Goal: Task Accomplishment & Management: Complete application form

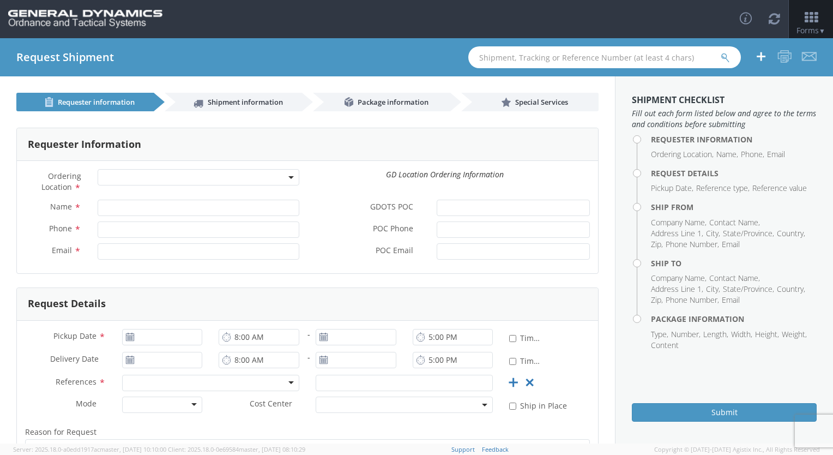
click at [167, 170] on span at bounding box center [199, 177] width 202 height 16
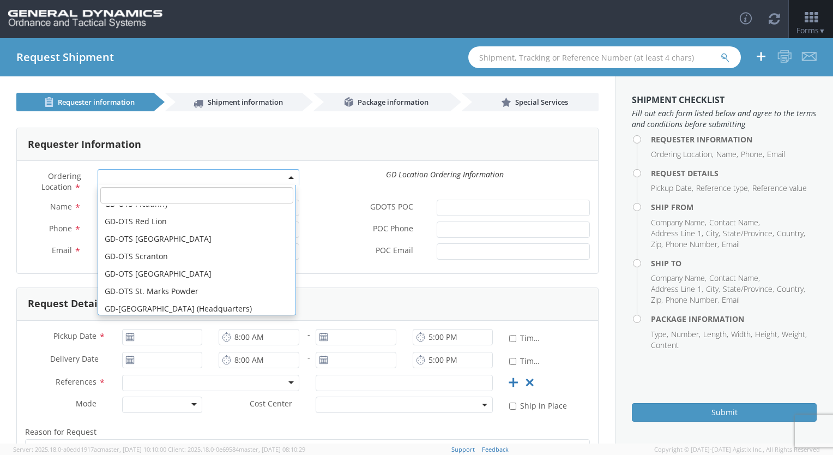
scroll to position [280, 0]
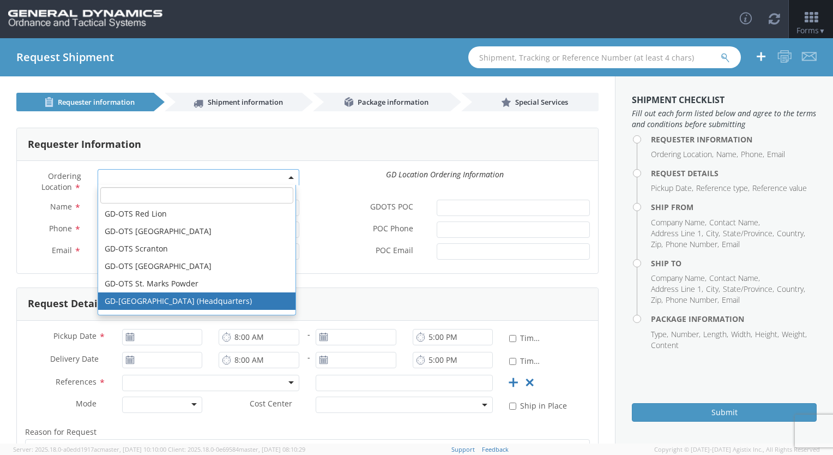
select select "307"
type input "[EMAIL_ADDRESS][DOMAIN_NAME]"
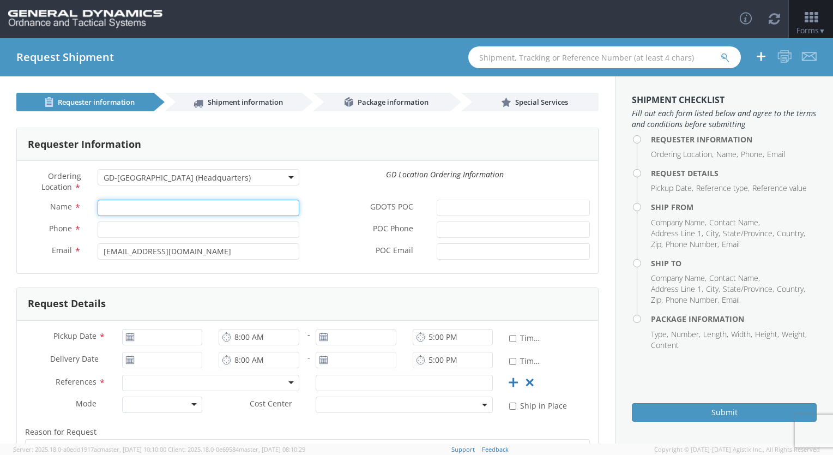
click at [193, 212] on input "Name *" at bounding box center [199, 208] width 202 height 16
type input "[PERSON_NAME]"
type input "2059082965"
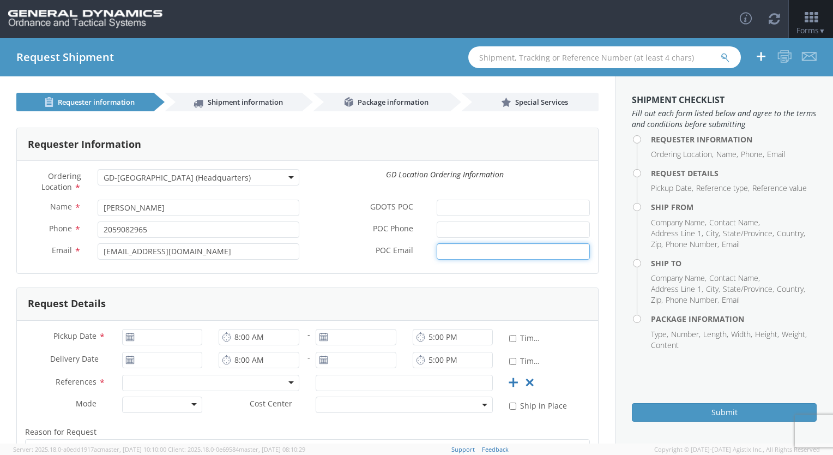
type input "[PERSON_NAME][EMAIL_ADDRESS][PERSON_NAME][DOMAIN_NAME]"
type input "[DATE]"
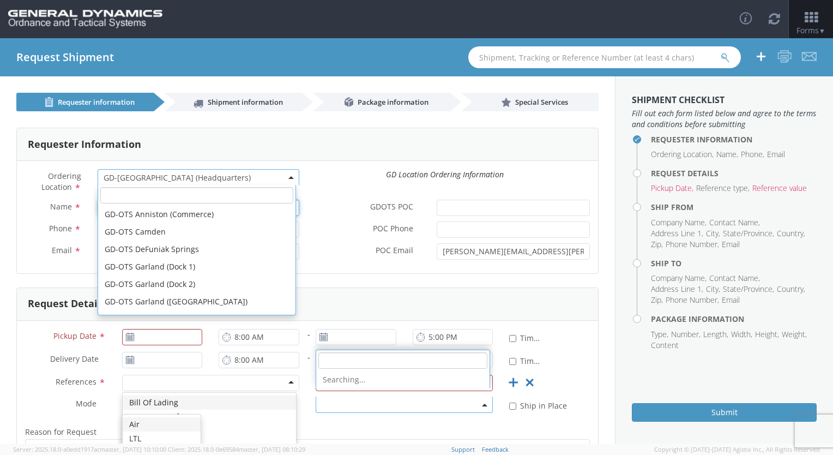
scroll to position [349, 0]
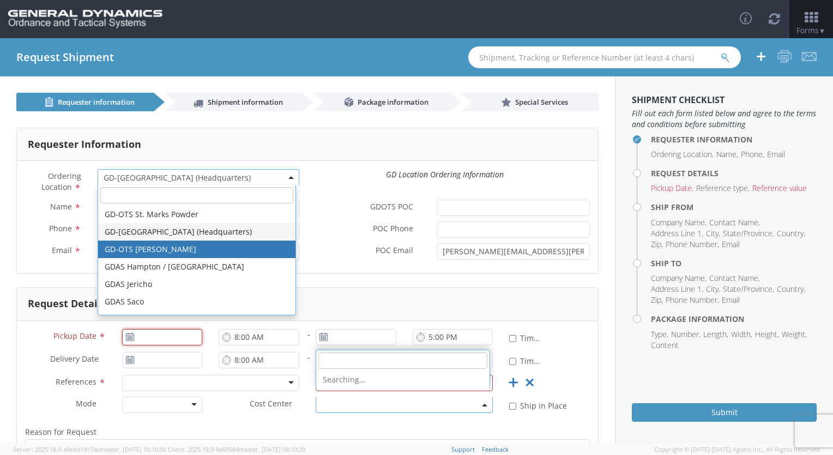
type input "[DATE]"
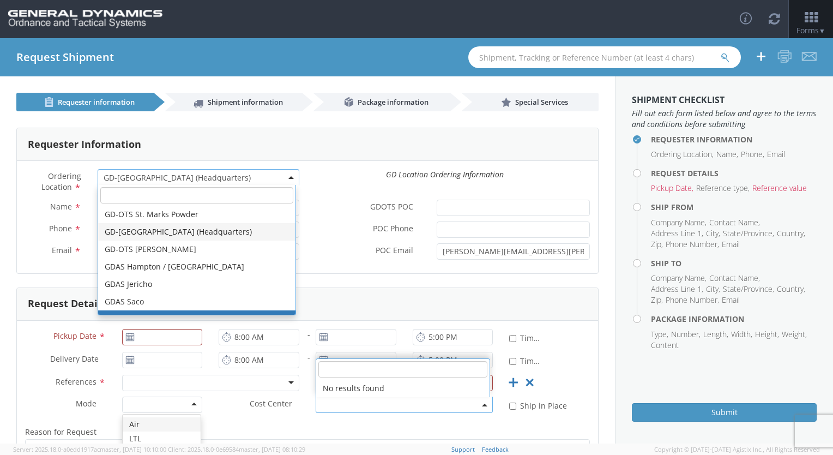
click at [384, 150] on div "Requester Information" at bounding box center [307, 144] width 581 height 33
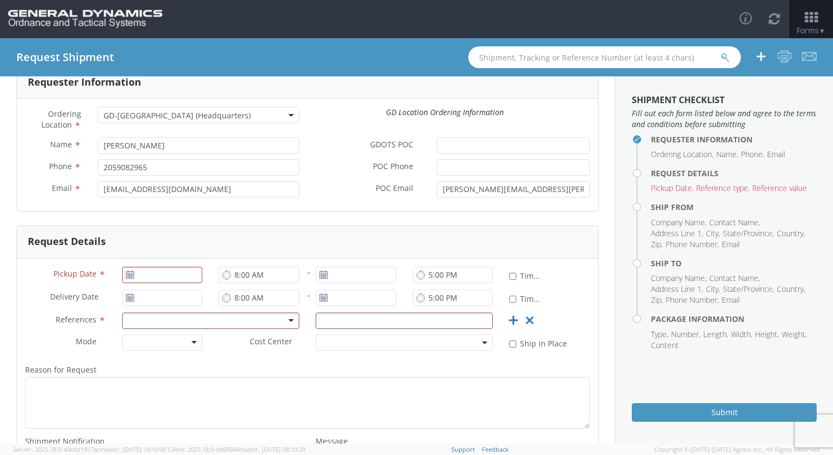
scroll to position [68, 0]
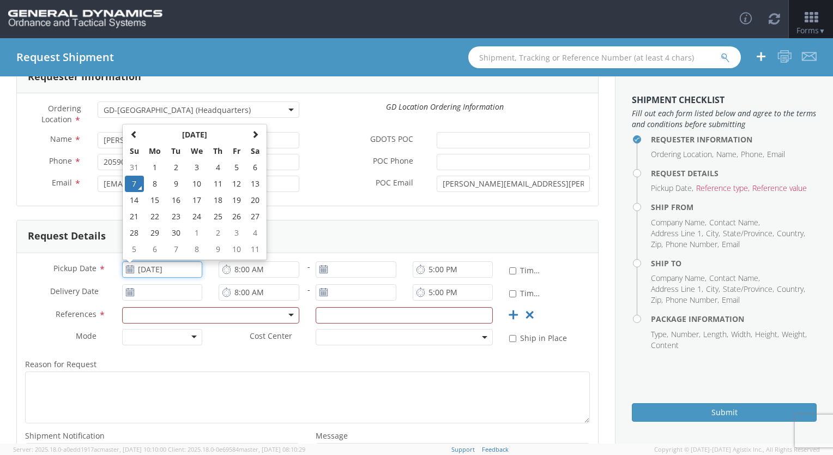
click at [173, 273] on input "[DATE]" at bounding box center [162, 269] width 81 height 16
click at [157, 183] on td "8" at bounding box center [155, 184] width 23 height 16
type input "[DATE]"
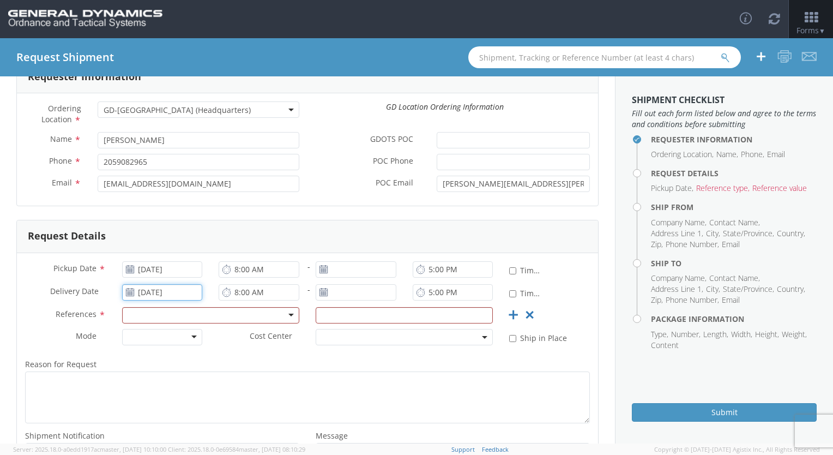
click at [159, 298] on input "[DATE]" at bounding box center [162, 292] width 81 height 16
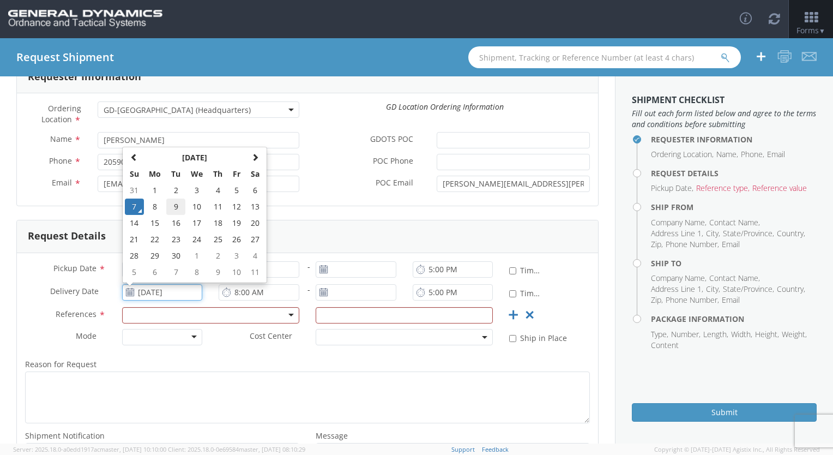
click at [178, 207] on td "9" at bounding box center [175, 207] width 19 height 16
type input "[DATE]"
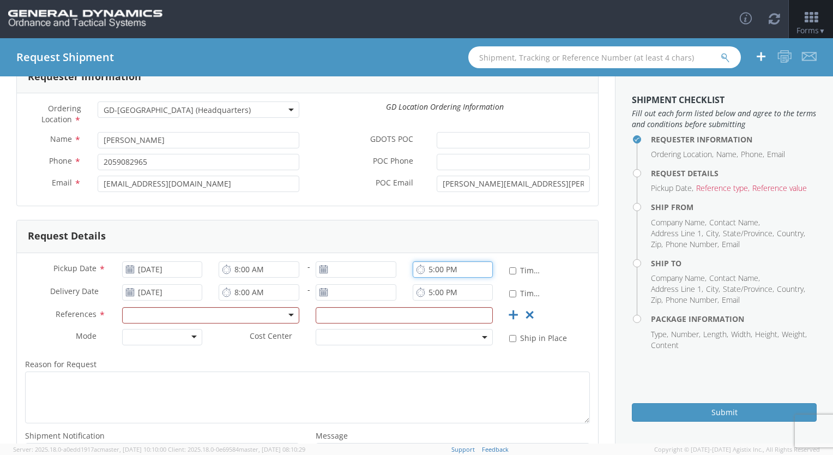
click at [425, 274] on input "5:00 PM" at bounding box center [453, 269] width 81 height 16
type input "3:00 PM"
click at [349, 277] on div at bounding box center [356, 272] width 97 height 22
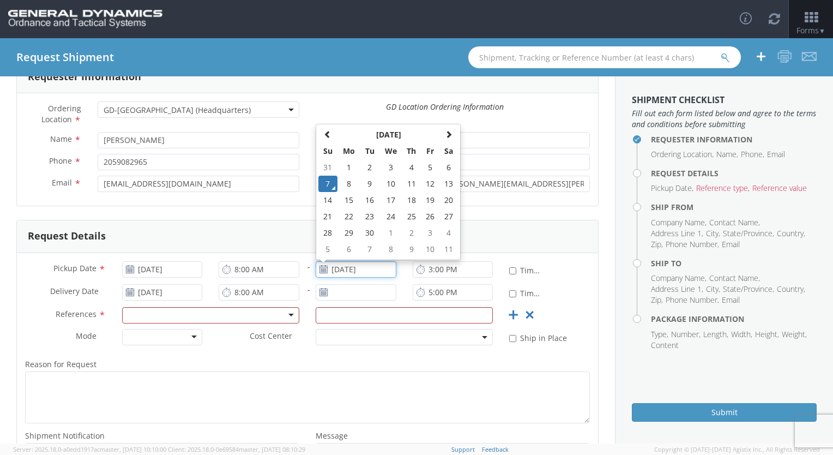
click at [349, 274] on input "[DATE]" at bounding box center [356, 269] width 81 height 16
click at [366, 183] on td "9" at bounding box center [370, 184] width 19 height 16
type input "[DATE]"
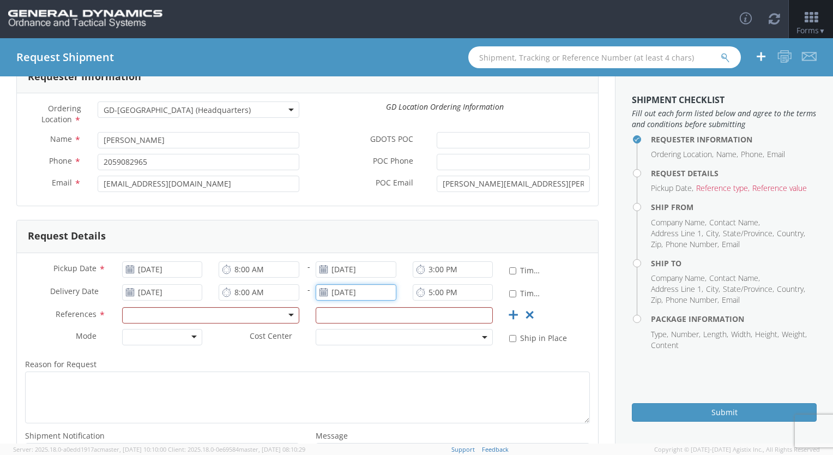
click at [345, 295] on input "[DATE]" at bounding box center [356, 292] width 81 height 16
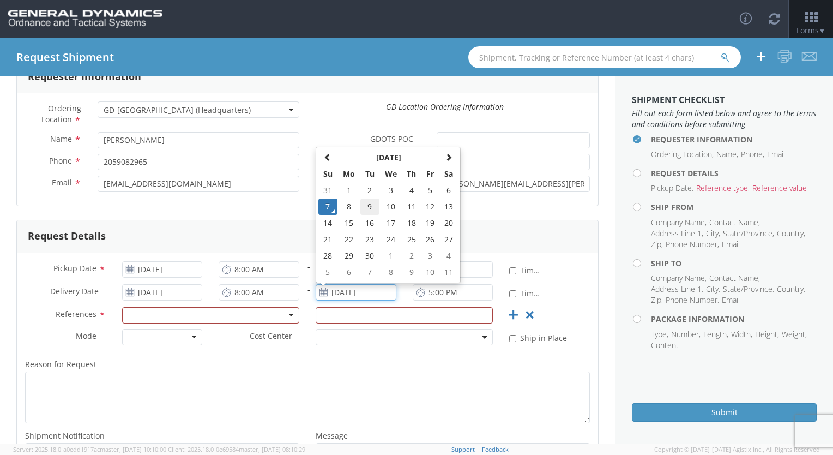
click at [366, 207] on td "9" at bounding box center [370, 207] width 19 height 16
type input "[DATE]"
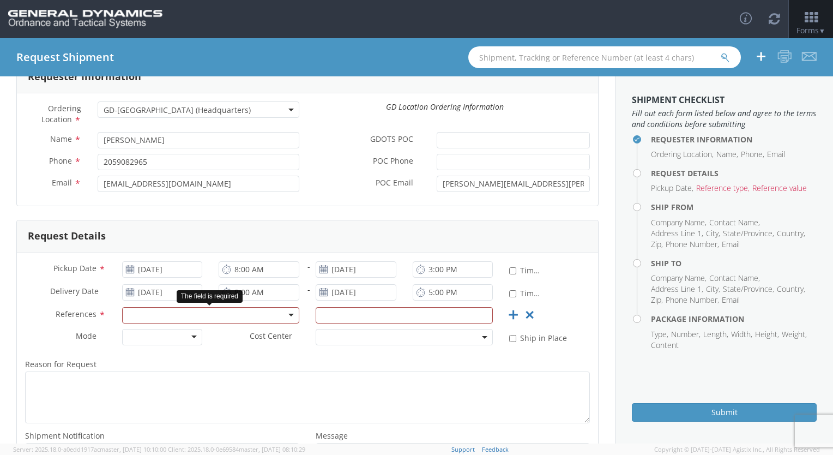
click at [291, 313] on div at bounding box center [210, 315] width 177 height 16
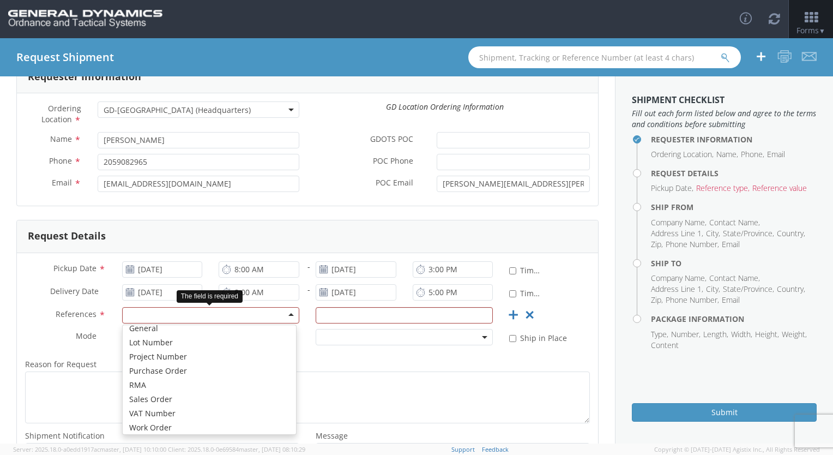
scroll to position [52, 0]
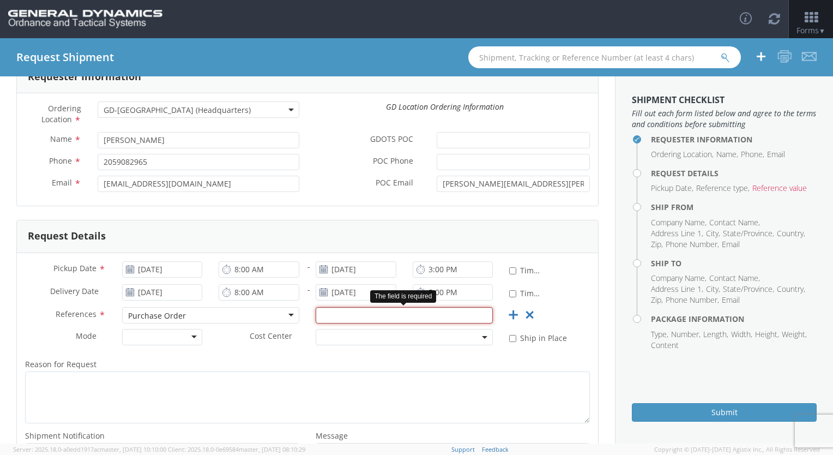
click at [334, 311] on input "text" at bounding box center [404, 315] width 177 height 16
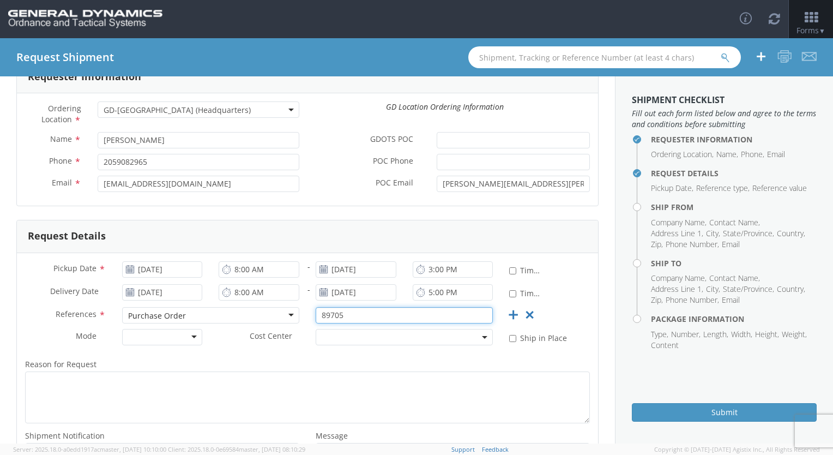
type input "89705"
click at [191, 335] on div at bounding box center [162, 337] width 81 height 16
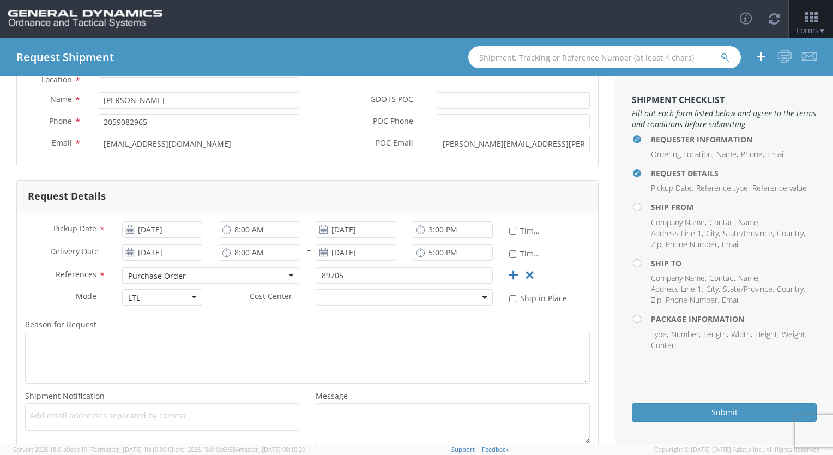
scroll to position [111, 0]
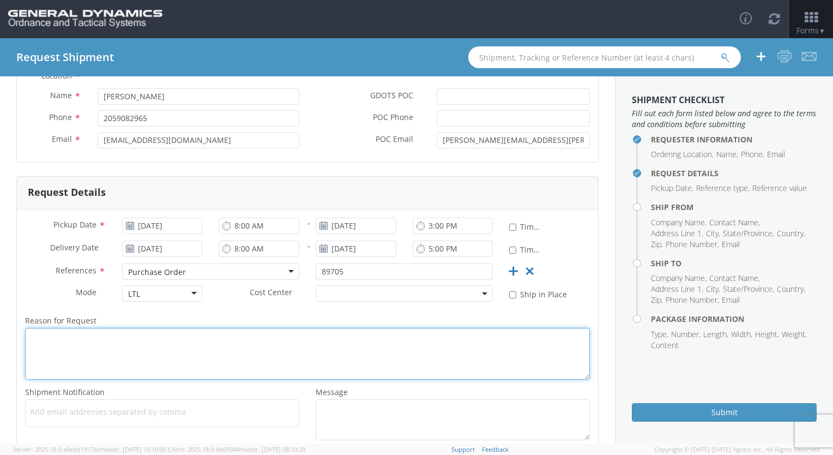
click at [84, 331] on textarea "Reason for Request *" at bounding box center [307, 354] width 565 height 52
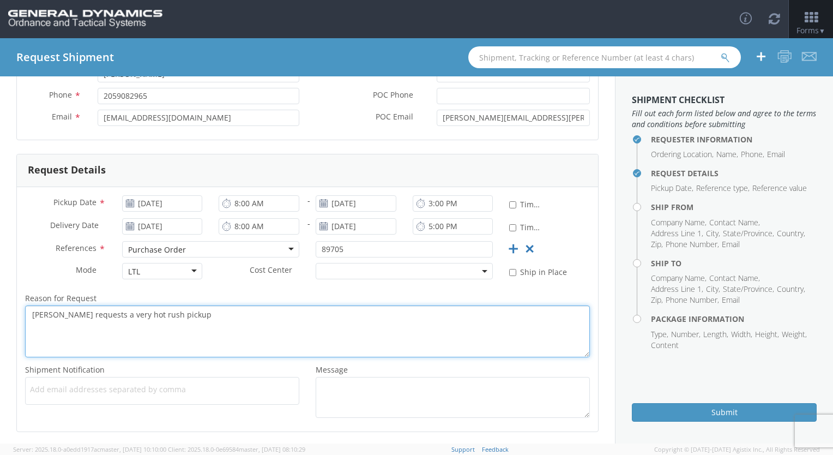
scroll to position [177, 0]
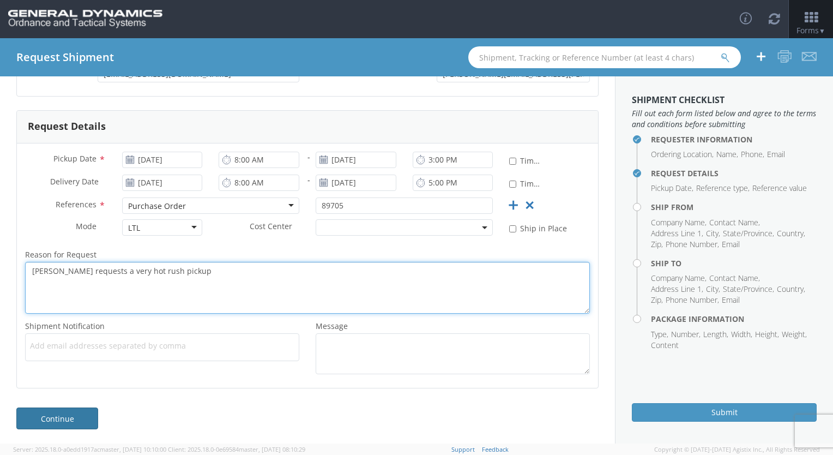
type textarea "[PERSON_NAME] requests a very hot rush pickup"
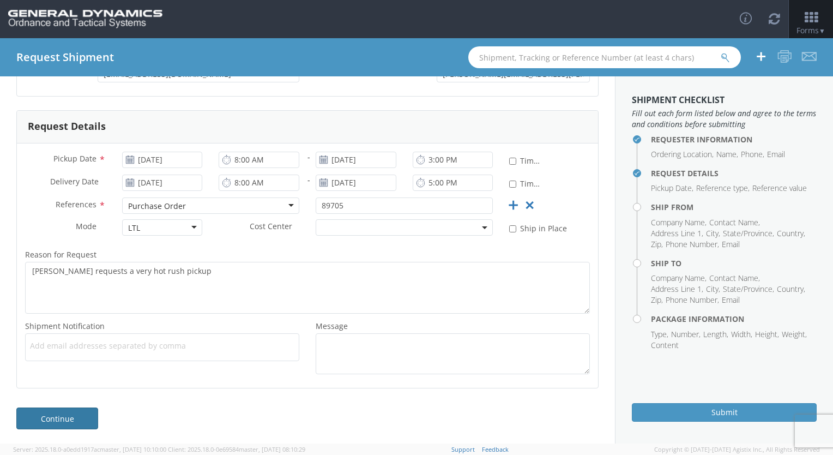
click at [54, 423] on link "Continue" at bounding box center [57, 418] width 82 height 22
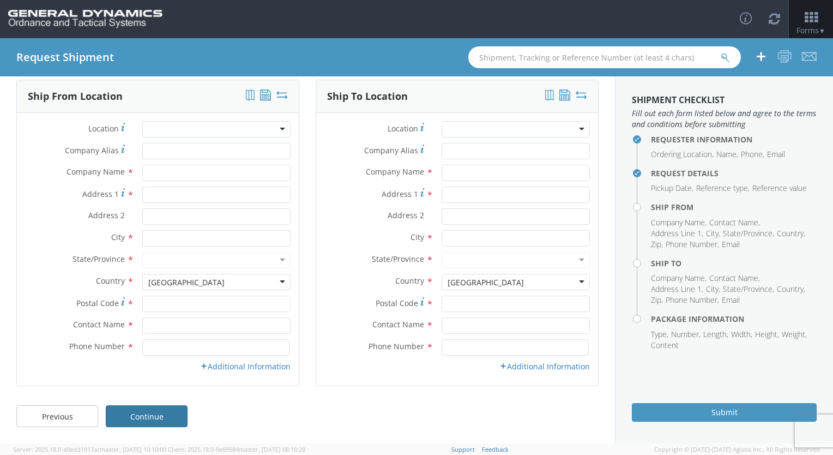
scroll to position [47, 0]
click at [177, 131] on div at bounding box center [216, 130] width 148 height 16
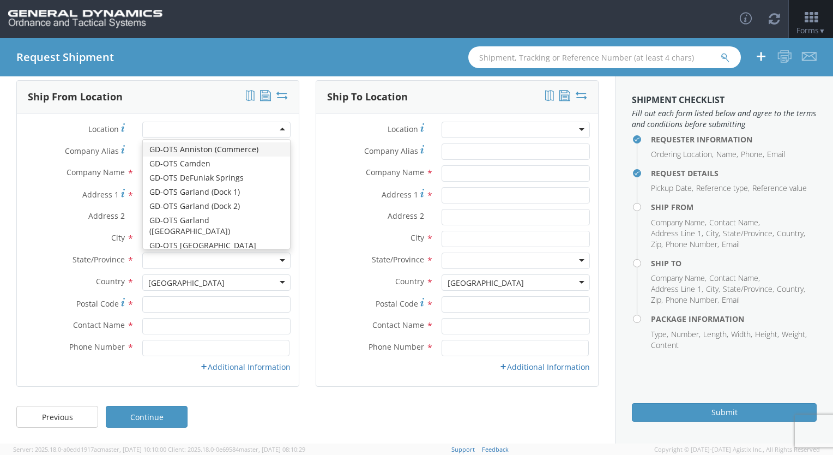
click at [39, 158] on div "Company Alias *" at bounding box center [158, 151] width 282 height 16
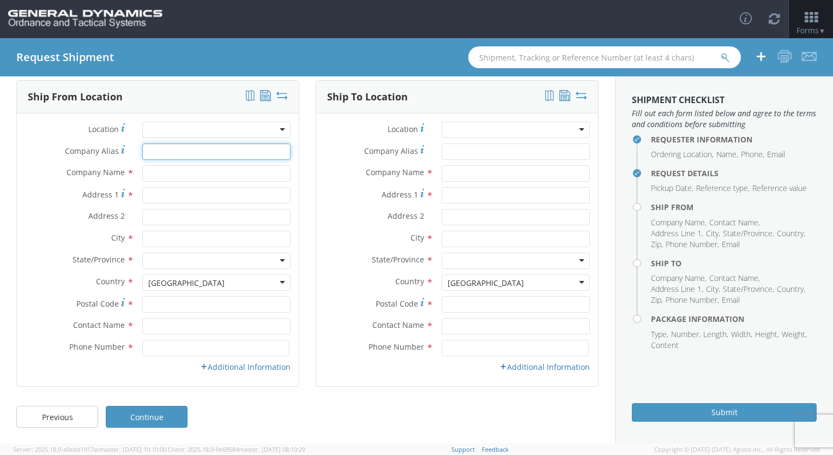
click at [154, 153] on input "Company Alias *" at bounding box center [216, 151] width 148 height 16
type input "[PERSON_NAME]"
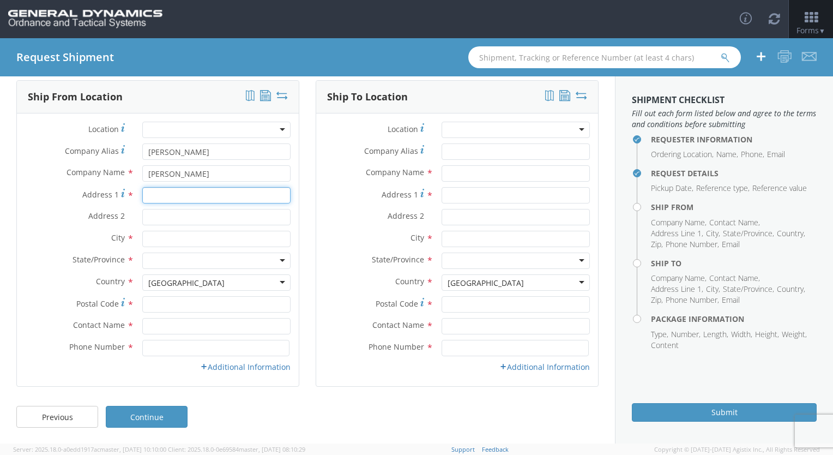
type input "[STREET_ADDRESS]"
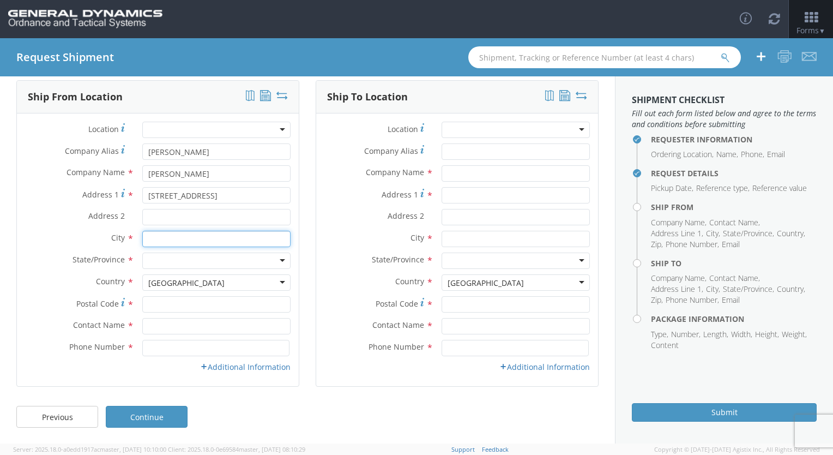
type input "Plantville"
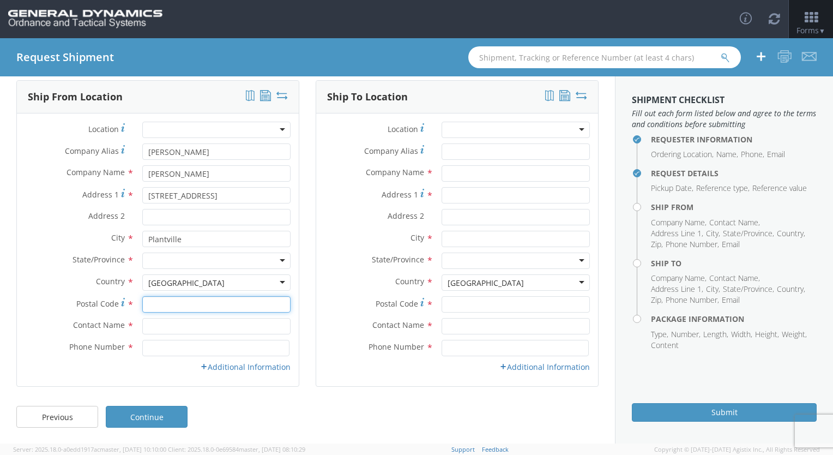
type input "06479"
type input "[PERSON_NAME]"
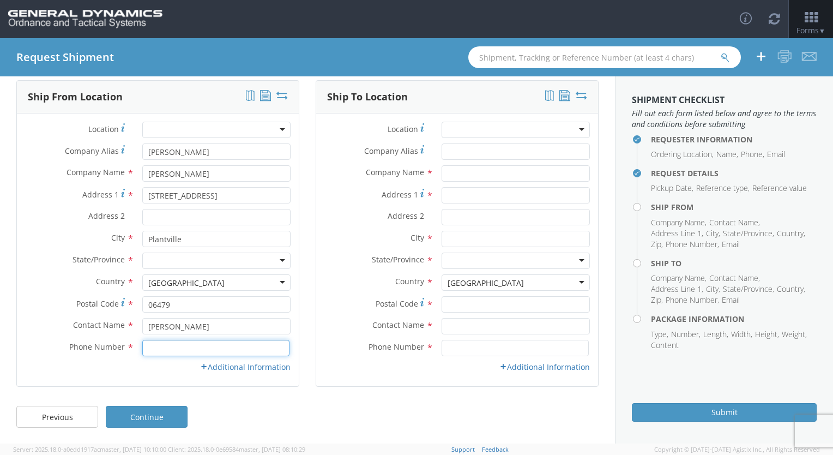
type input "[PHONE_NUMBER]"
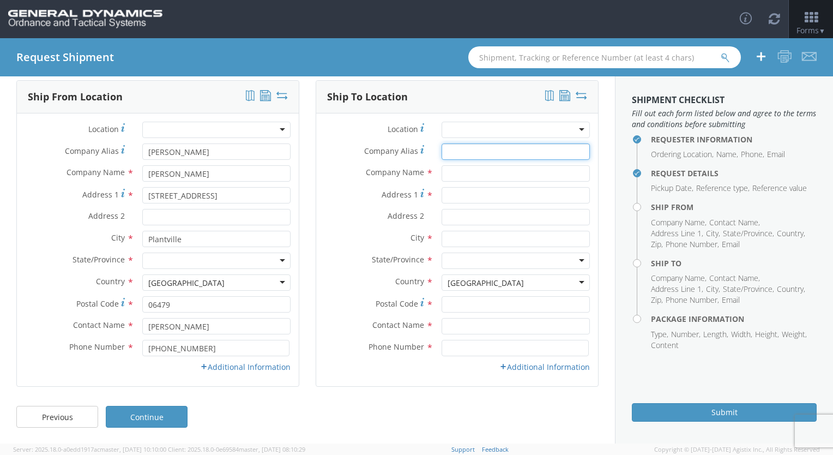
type input "[PERSON_NAME] Corportation"
type input "[PERSON_NAME] Corporation"
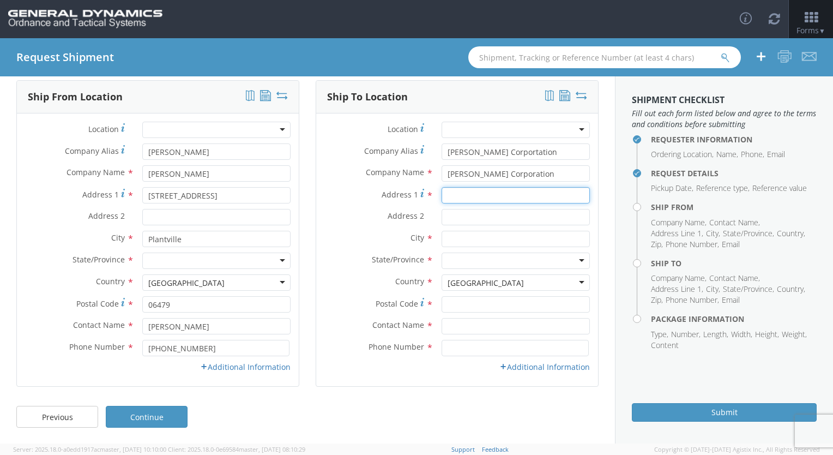
type input "[STREET_ADDRESS]"
type input "PO 90087"
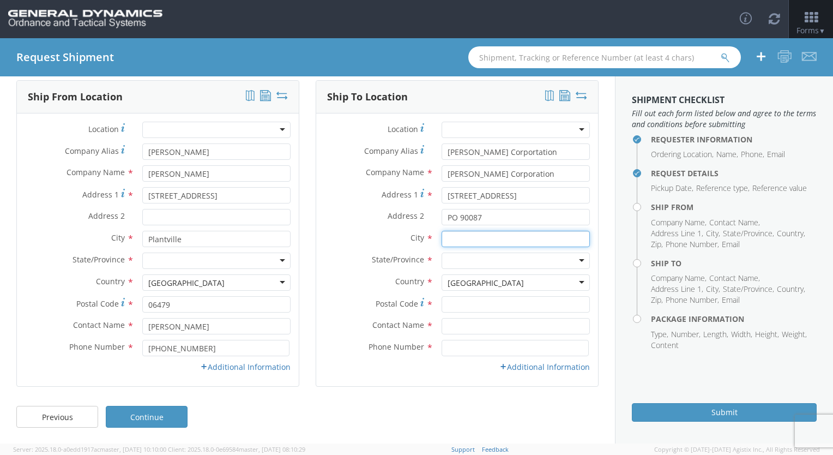
type input "Paterson"
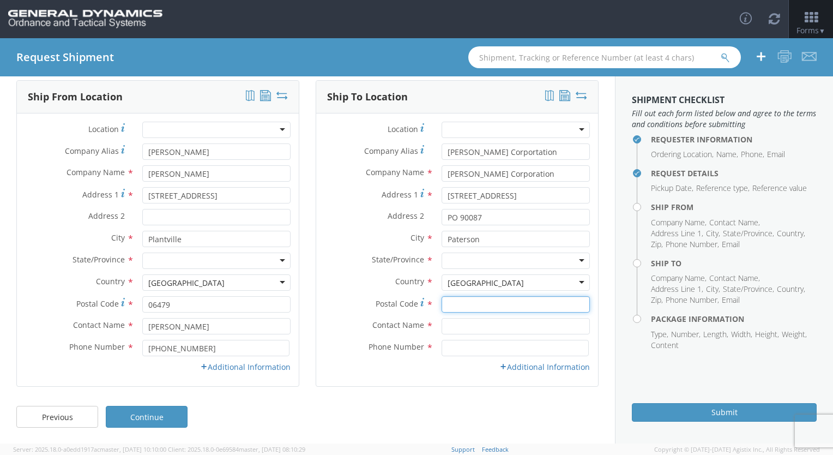
type input "07513"
type input "[PERSON_NAME]"
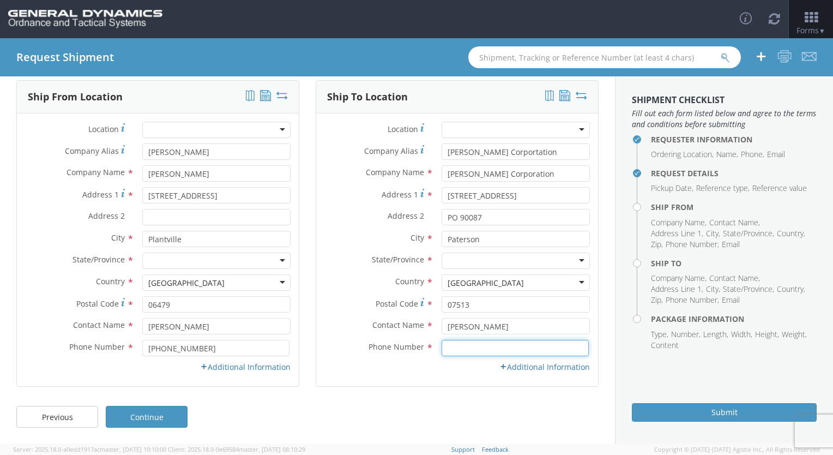
type input "[PHONE_NUMBER]"
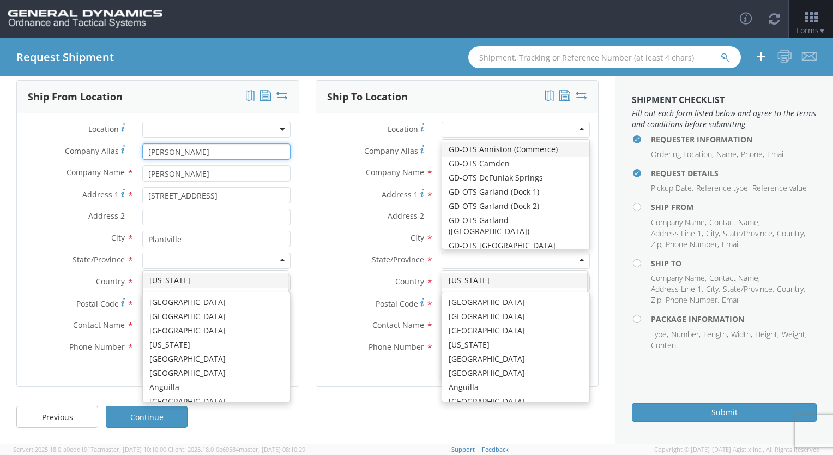
scroll to position [2749, 0]
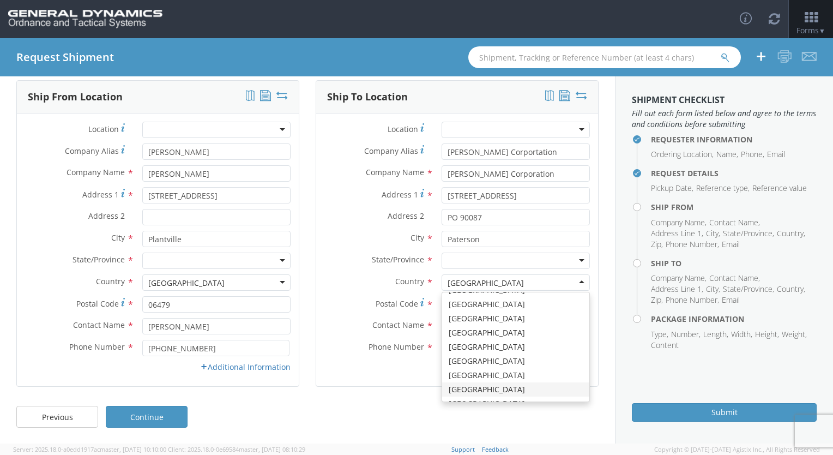
click at [281, 262] on div at bounding box center [216, 261] width 148 height 16
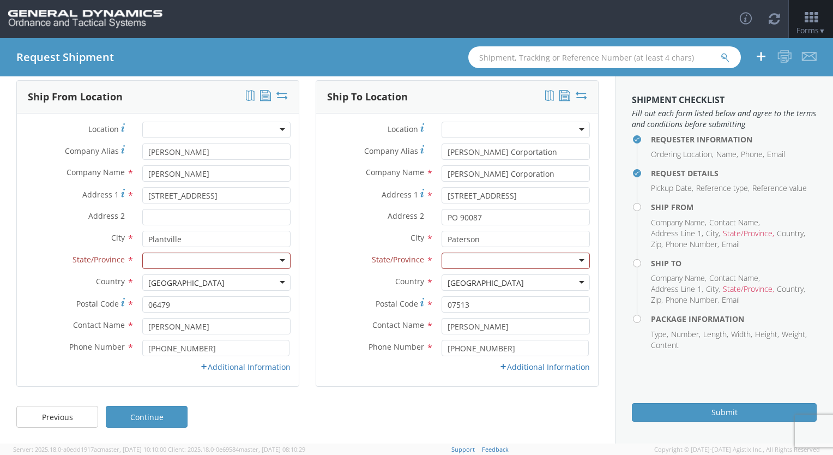
click at [282, 285] on div "[GEOGRAPHIC_DATA]" at bounding box center [216, 282] width 148 height 16
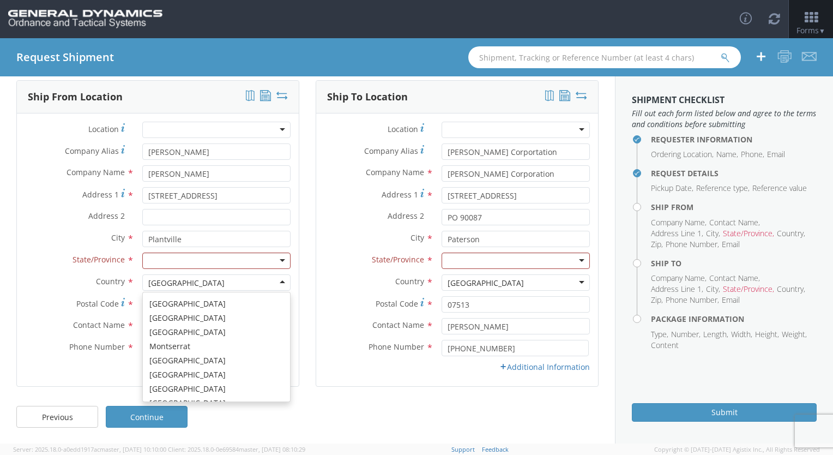
scroll to position [1632, 0]
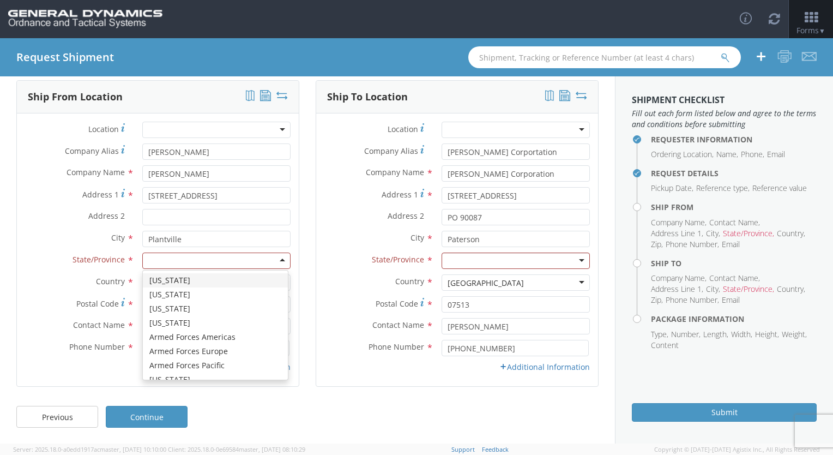
click at [241, 260] on div at bounding box center [216, 261] width 148 height 16
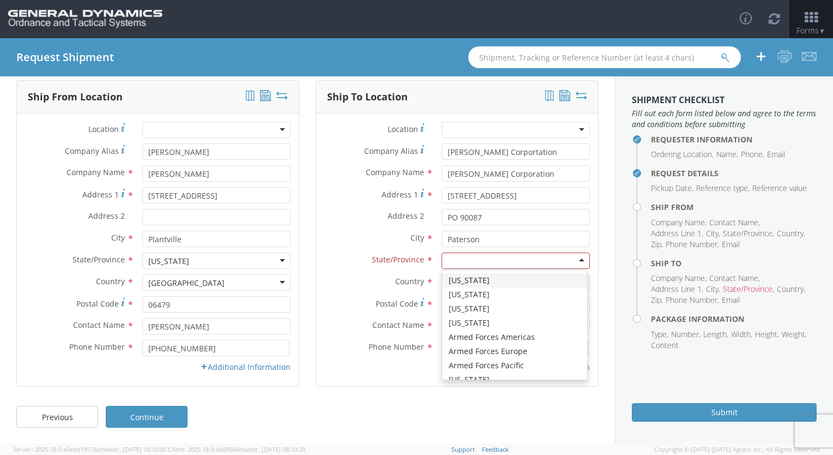
click at [469, 262] on div at bounding box center [516, 261] width 148 height 16
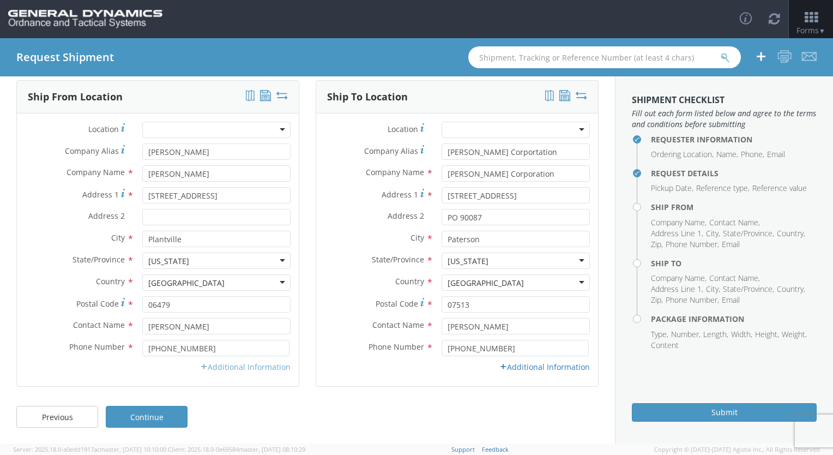
click at [259, 370] on link "Additional Information" at bounding box center [245, 367] width 91 height 10
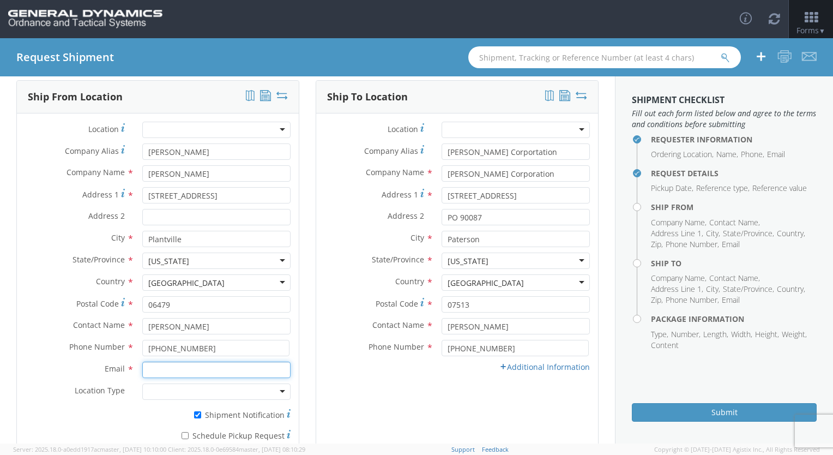
click at [239, 376] on input "Email *" at bounding box center [216, 370] width 148 height 16
click at [209, 370] on input "Email *" at bounding box center [216, 370] width 148 height 16
click at [517, 368] on link "Additional Information" at bounding box center [545, 367] width 91 height 10
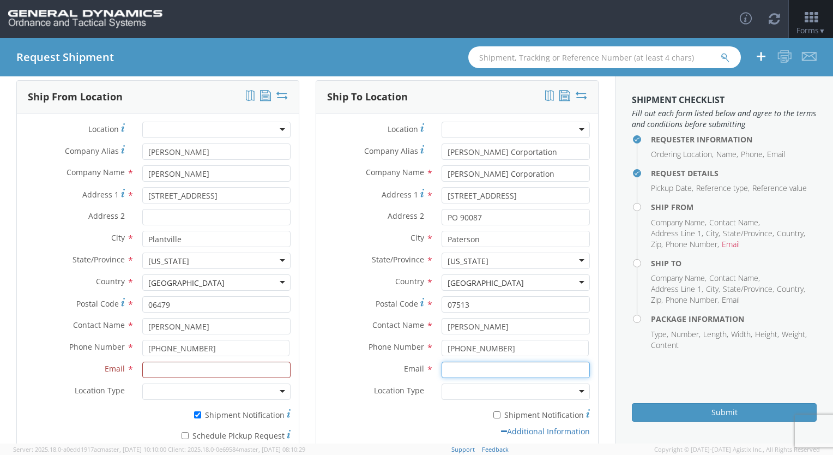
click at [483, 373] on input "Email *" at bounding box center [516, 370] width 148 height 16
type input "[PERSON_NAME][EMAIL_ADDRESS][PERSON_NAME][DOMAIN_NAME]"
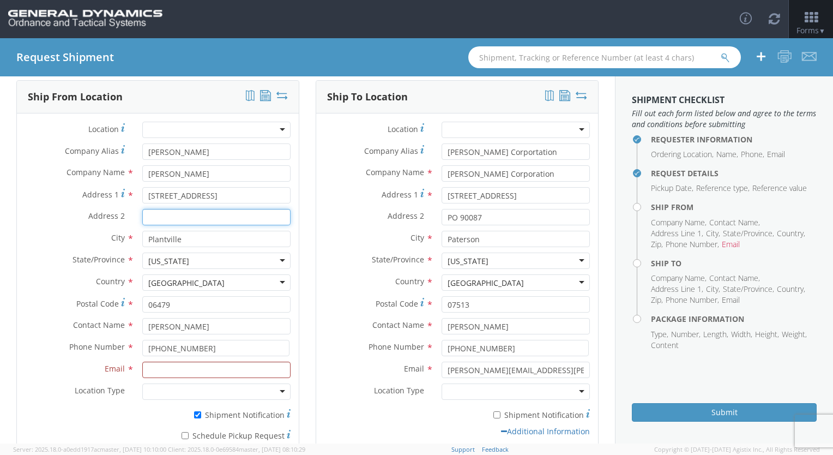
type input "Paterson"
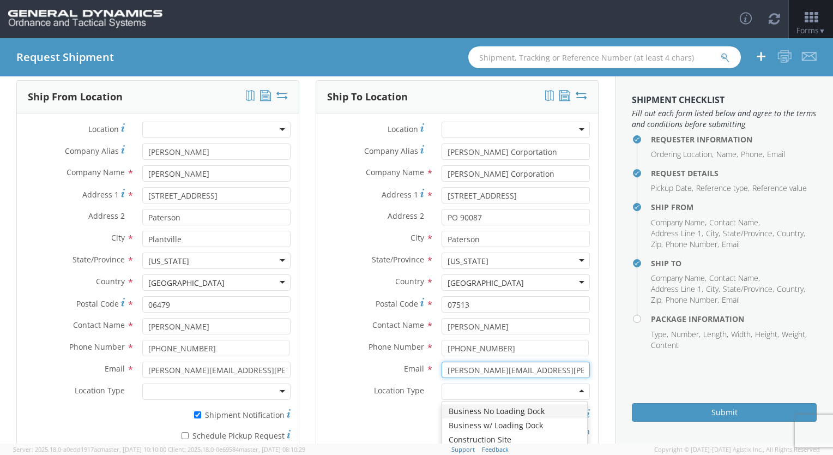
scroll to position [0, 0]
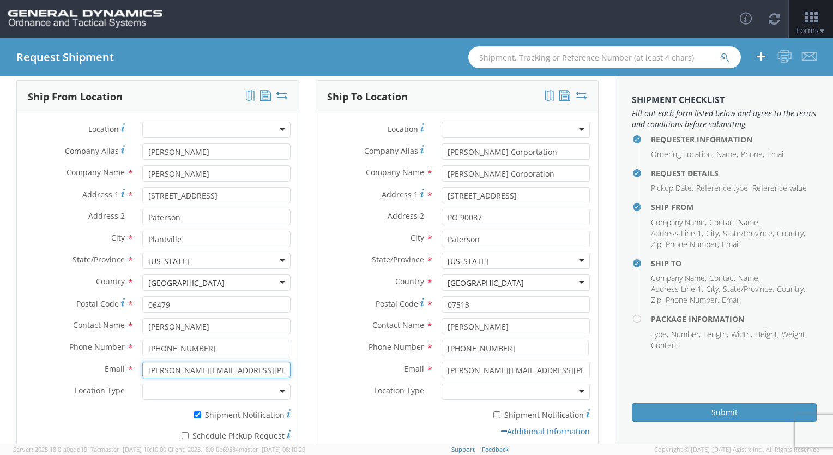
click at [269, 373] on input "[PERSON_NAME][EMAIL_ADDRESS][PERSON_NAME][DOMAIN_NAME]" at bounding box center [216, 370] width 148 height 16
drag, startPoint x: 265, startPoint y: 374, endPoint x: 484, endPoint y: 442, distance: 230.0
click at [263, 379] on div "Email * [PERSON_NAME][EMAIL_ADDRESS][PERSON_NAME][DOMAIN_NAME]" at bounding box center [158, 373] width 282 height 22
drag, startPoint x: 255, startPoint y: 372, endPoint x: 124, endPoint y: 372, distance: 131.4
click at [124, 372] on div "Email * [PERSON_NAME][EMAIL_ADDRESS][PERSON_NAME][DOMAIN_NAME]" at bounding box center [158, 370] width 282 height 16
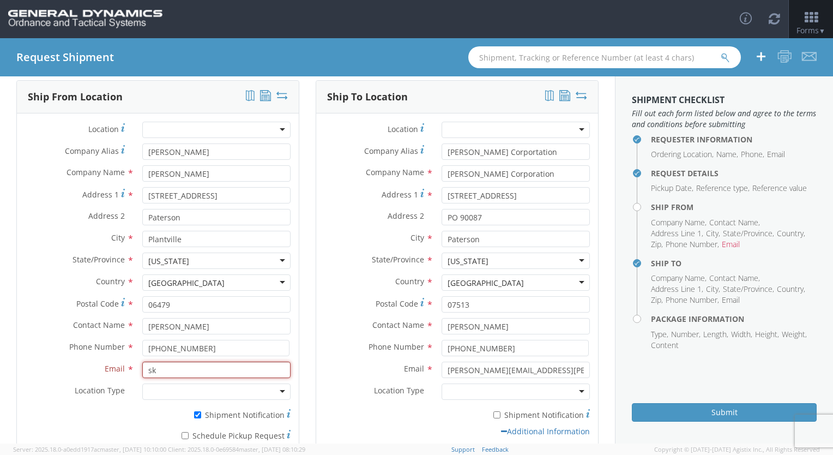
type input "[EMAIL_ADDRESS][DOMAIN_NAME]"
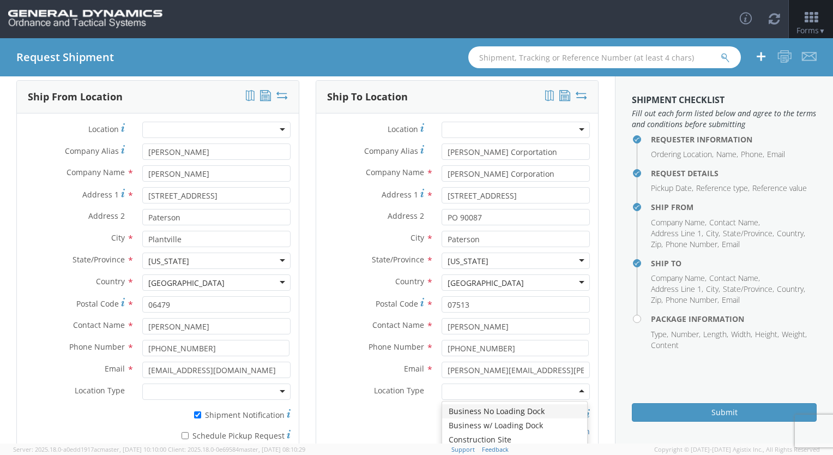
click at [279, 394] on div at bounding box center [216, 391] width 148 height 16
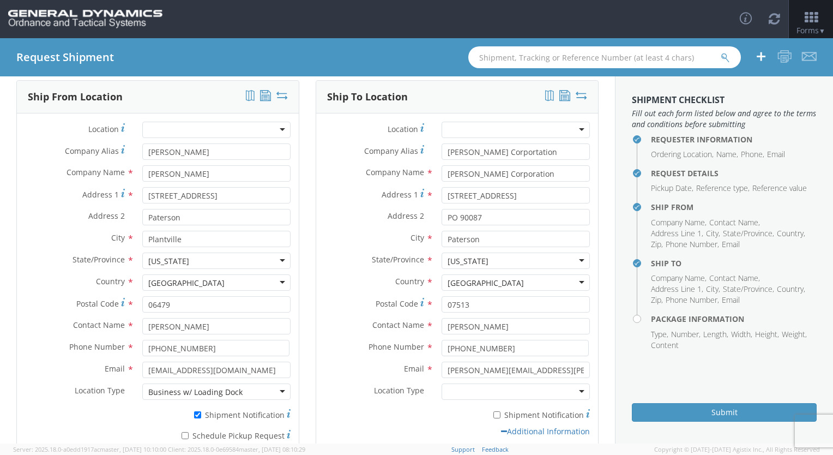
click at [452, 394] on div at bounding box center [516, 391] width 148 height 16
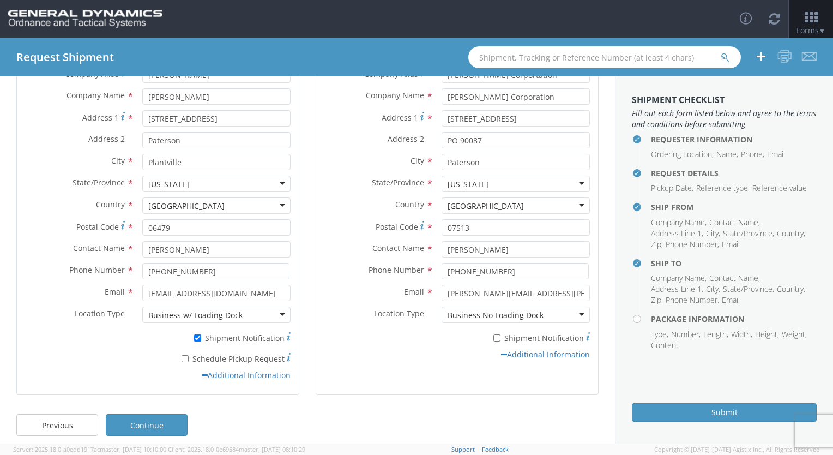
scroll to position [132, 0]
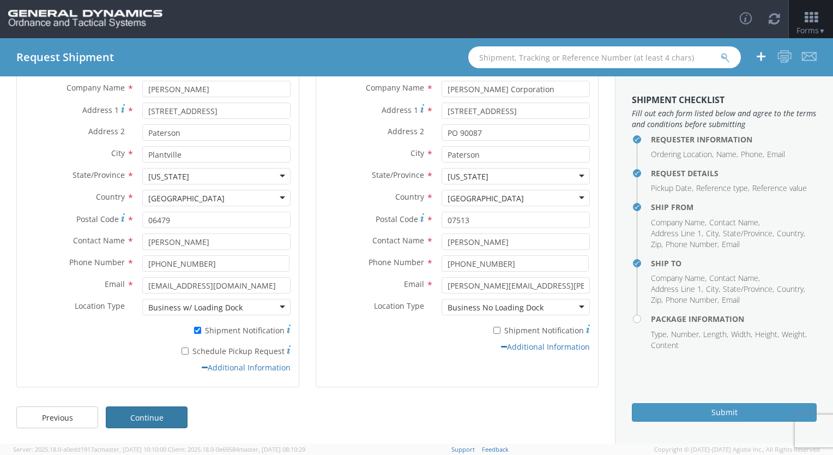
click at [170, 418] on link "Continue" at bounding box center [147, 417] width 82 height 22
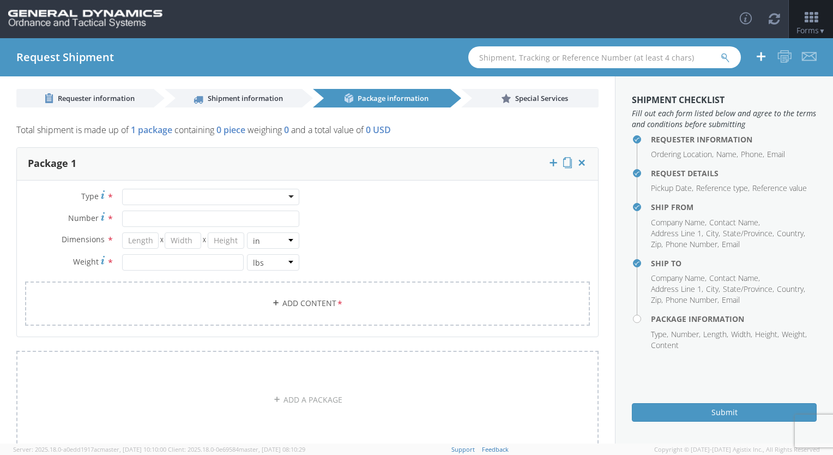
scroll to position [2, 0]
click at [221, 193] on div at bounding box center [210, 198] width 177 height 16
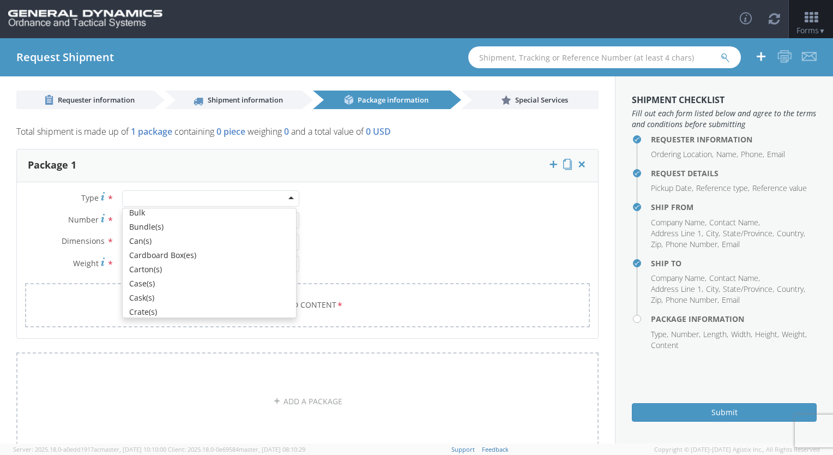
scroll to position [117, 0]
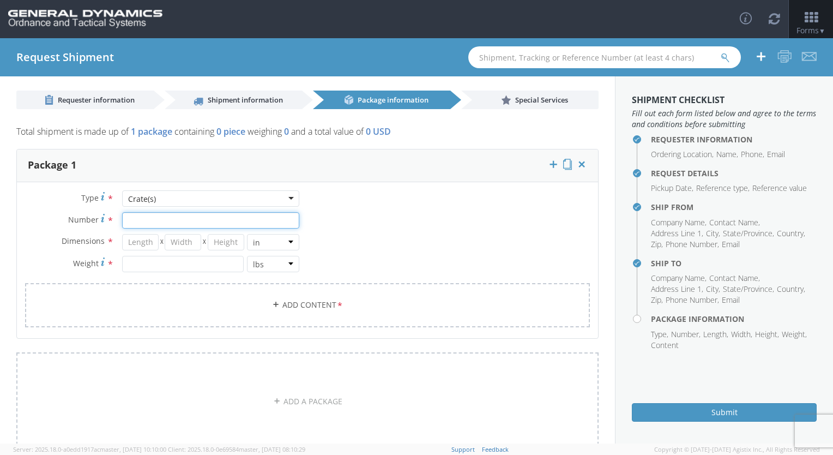
click at [177, 226] on input "Number *" at bounding box center [210, 220] width 177 height 16
type input "1"
click at [143, 247] on input "number" at bounding box center [140, 242] width 37 height 16
type input "57"
click at [196, 243] on input "number" at bounding box center [183, 242] width 37 height 16
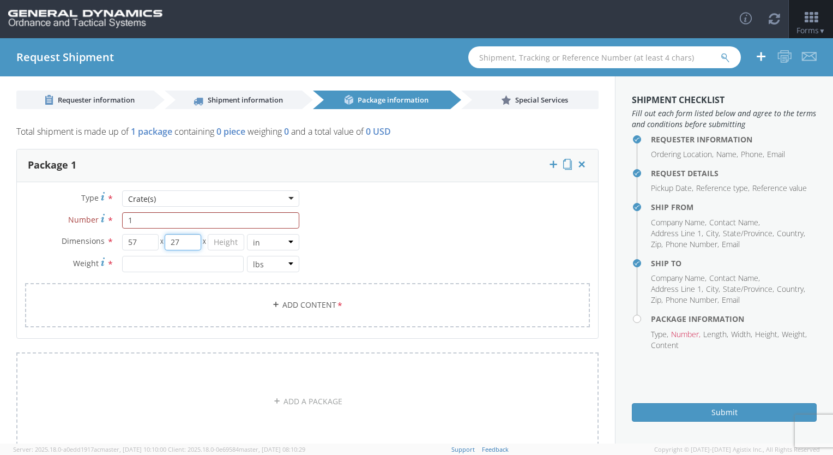
type input "27"
click at [228, 237] on input "number" at bounding box center [226, 242] width 37 height 16
type input "19"
click at [190, 265] on input "number" at bounding box center [183, 264] width 122 height 16
type input "1472"
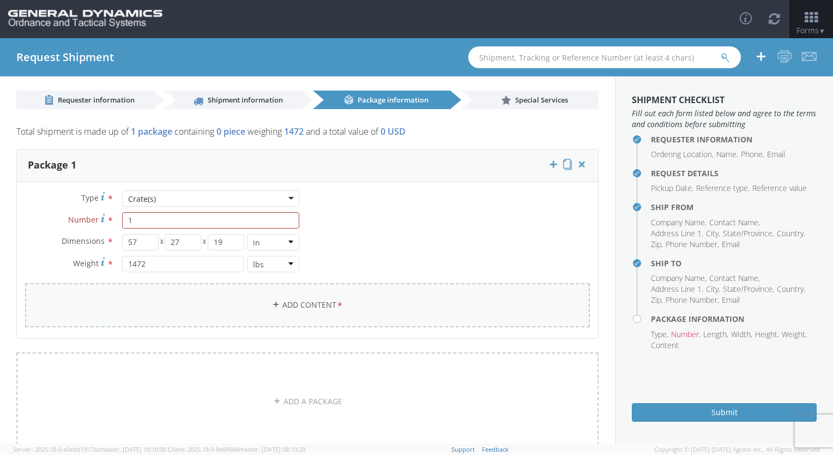
click at [284, 304] on link "Add Content *" at bounding box center [307, 305] width 565 height 44
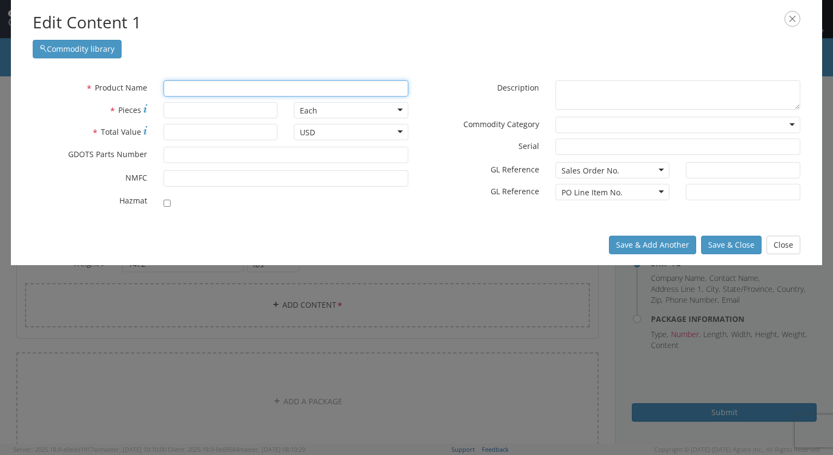
click at [197, 88] on input "text" at bounding box center [286, 88] width 245 height 16
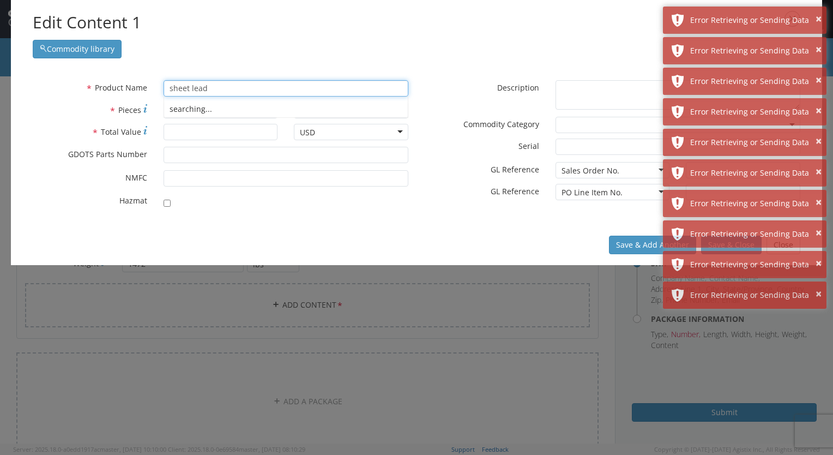
type input "sheet lead"
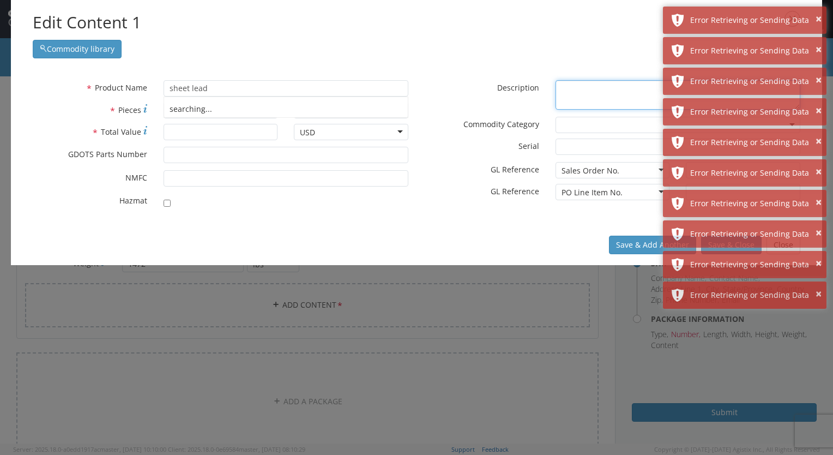
click at [588, 97] on textarea "* Description" at bounding box center [678, 95] width 245 height 30
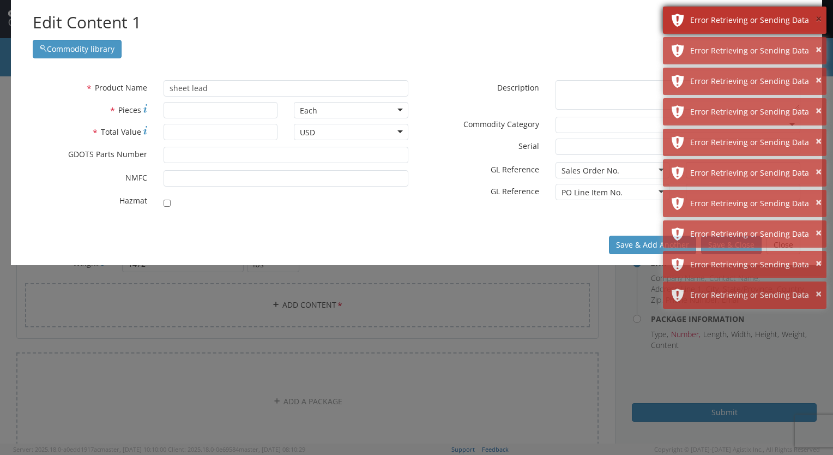
click at [819, 16] on button "×" at bounding box center [819, 19] width 6 height 16
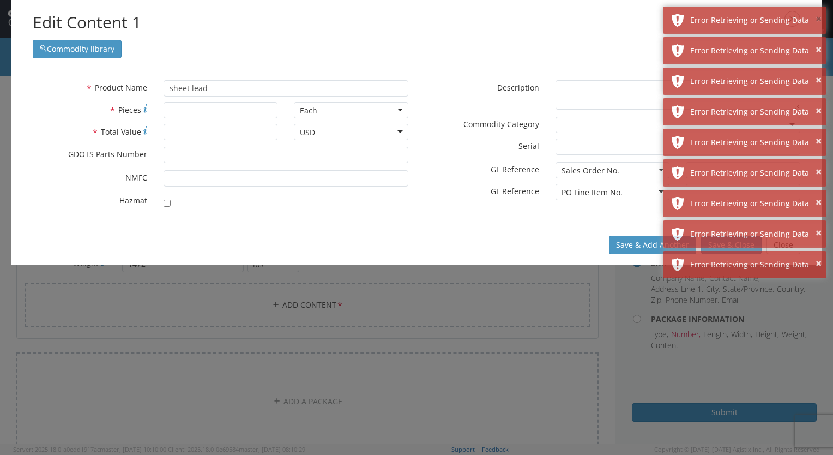
click at [819, 16] on button "×" at bounding box center [819, 19] width 6 height 16
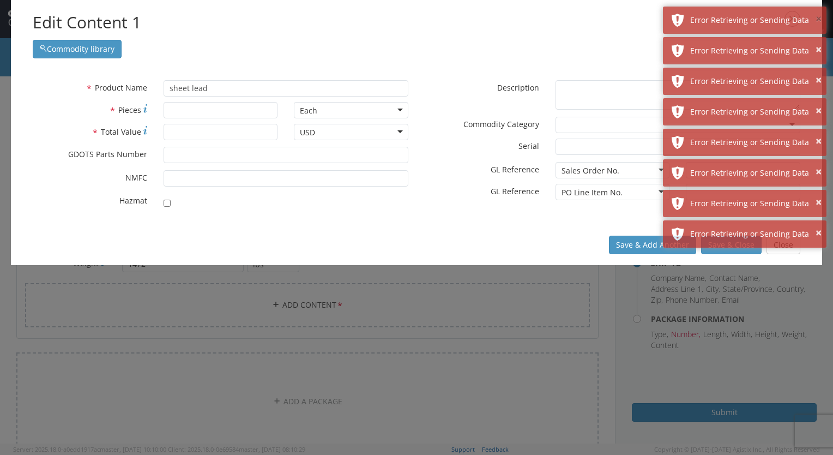
click at [819, 16] on button "×" at bounding box center [819, 19] width 6 height 16
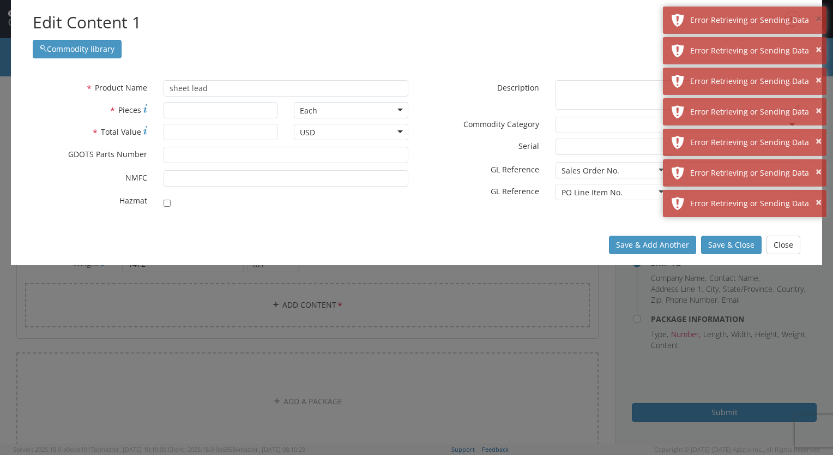
click at [819, 16] on button "×" at bounding box center [819, 19] width 6 height 16
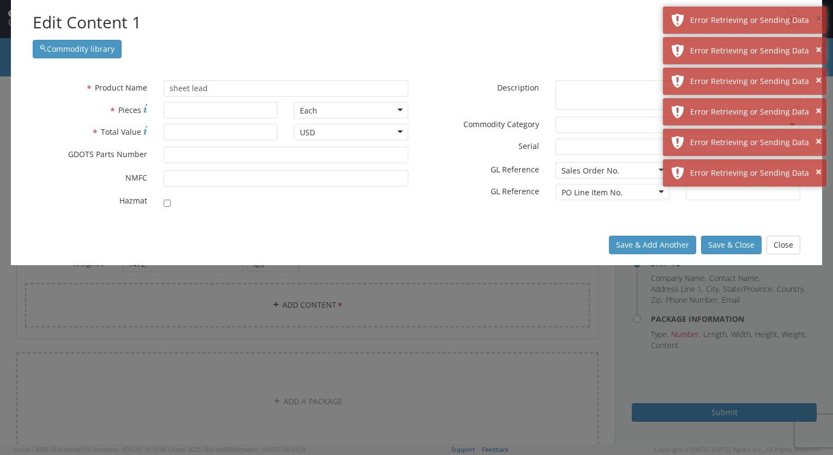
click at [819, 16] on button "×" at bounding box center [819, 19] width 6 height 16
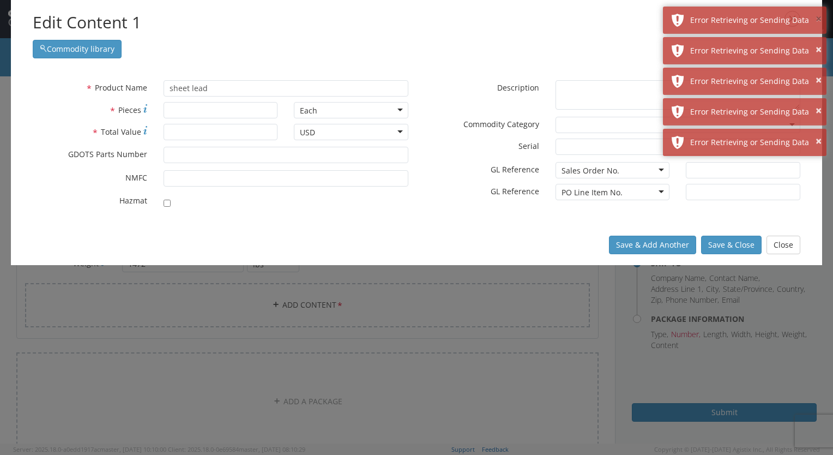
click at [819, 16] on button "×" at bounding box center [819, 19] width 6 height 16
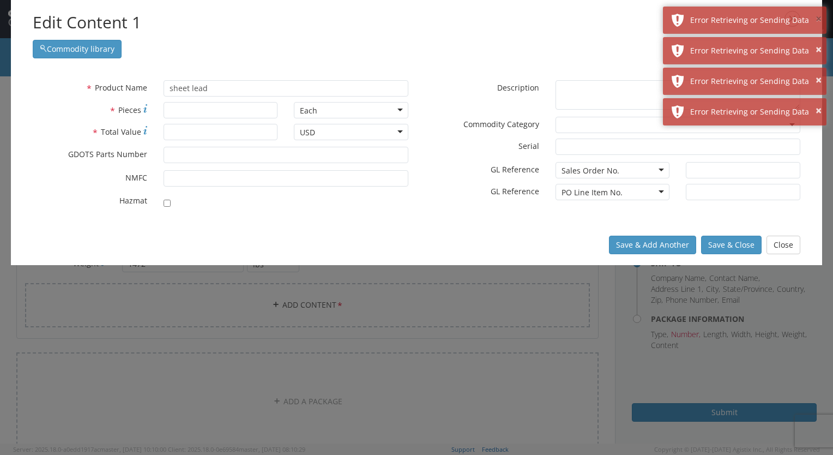
click at [819, 16] on button "×" at bounding box center [819, 19] width 6 height 16
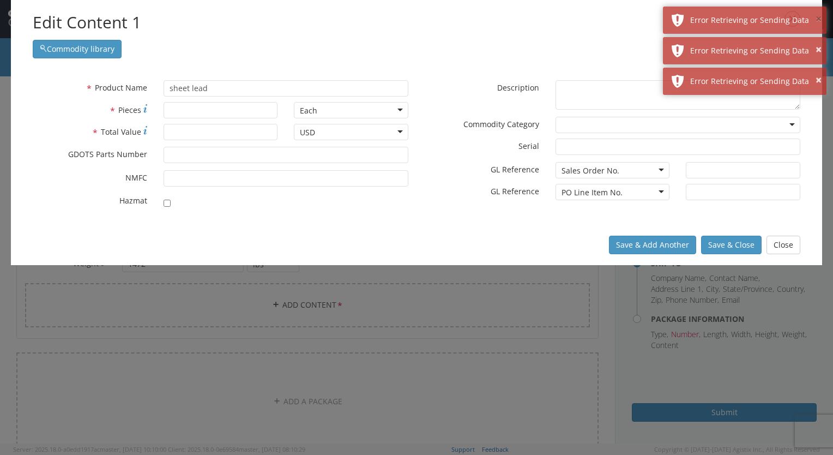
click at [819, 16] on button "×" at bounding box center [819, 19] width 6 height 16
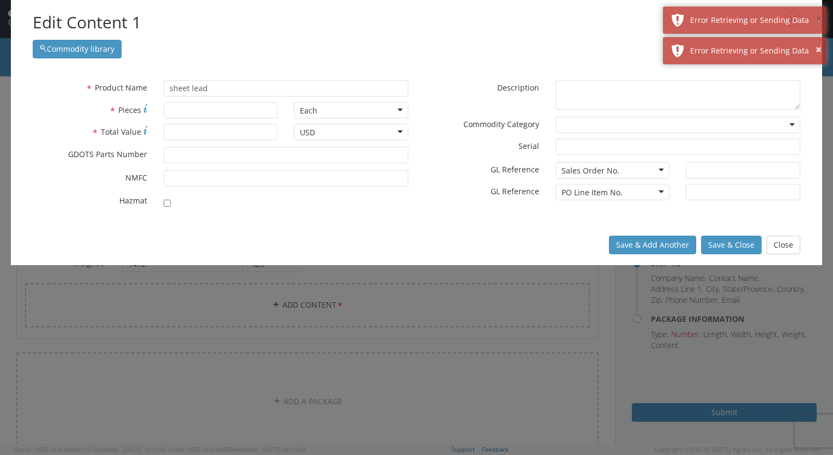
click at [819, 16] on button "×" at bounding box center [819, 19] width 6 height 16
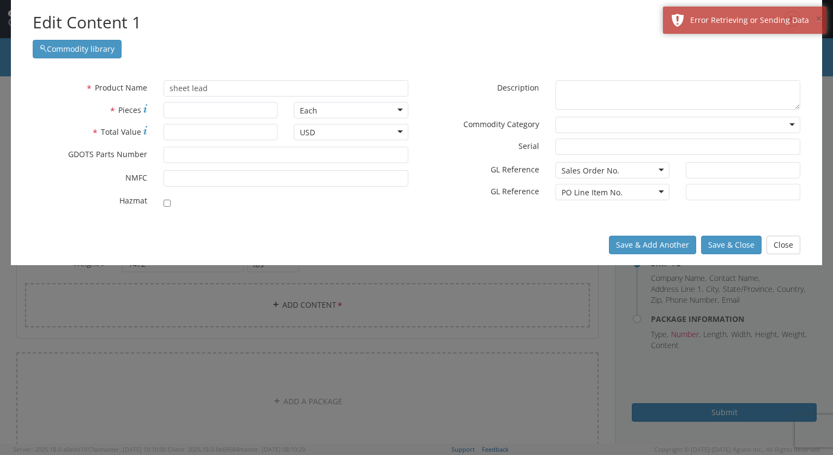
click at [819, 16] on button "×" at bounding box center [819, 19] width 6 height 16
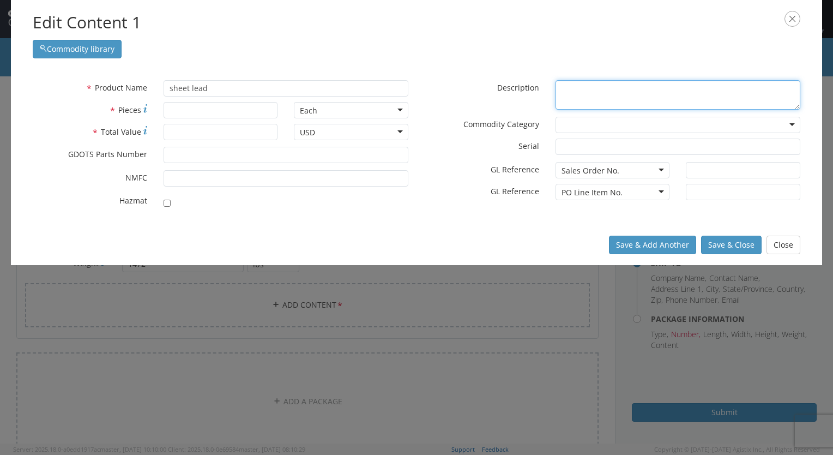
click at [579, 86] on textarea "* Description" at bounding box center [678, 95] width 245 height 30
type textarea "lead sheet grade b .002 thk"
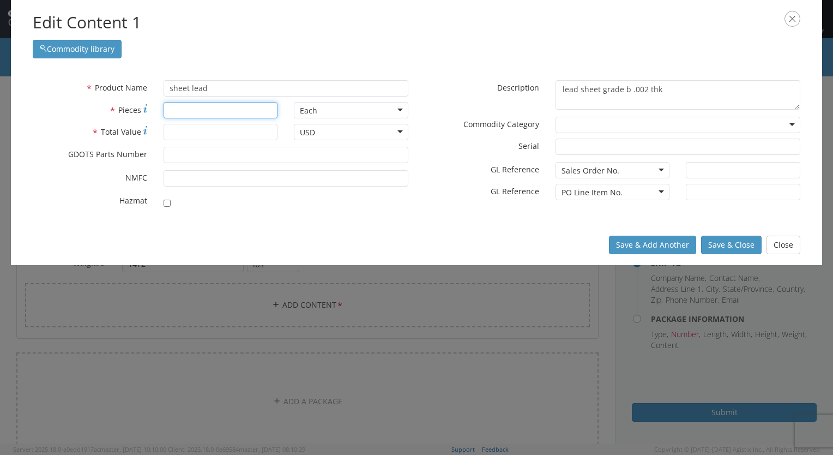
click at [233, 108] on input "* Pieces" at bounding box center [221, 110] width 115 height 16
type input "54"
click at [218, 133] on input "* Total Value" at bounding box center [221, 132] width 115 height 16
type input "19284.40"
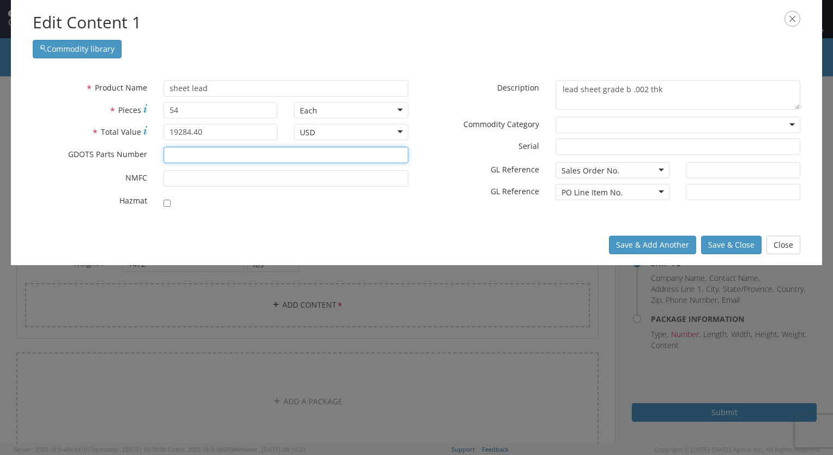
click at [213, 154] on input "* GDOTS Parts Number" at bounding box center [286, 155] width 245 height 16
type input "qq-l-201"
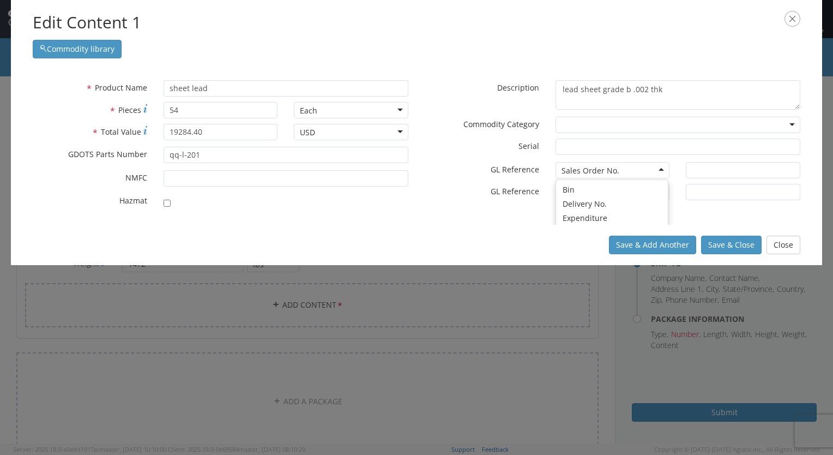
scroll to position [55, 0]
click at [661, 171] on div "Sales Order No." at bounding box center [613, 170] width 115 height 16
click at [663, 176] on div "PO Line Item No. PO Line Item No. Bin Delivery No. Expenditure GL Code Internal…" at bounding box center [613, 170] width 131 height 16
click at [715, 171] on input "text" at bounding box center [743, 170] width 115 height 16
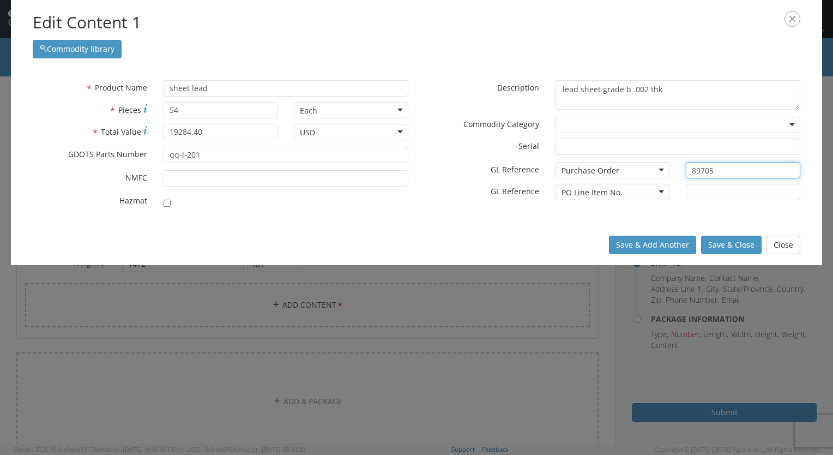
type input "89705"
click at [703, 190] on input "text" at bounding box center [743, 192] width 115 height 16
type input "1"
click at [734, 247] on button "Save & Close" at bounding box center [731, 245] width 61 height 19
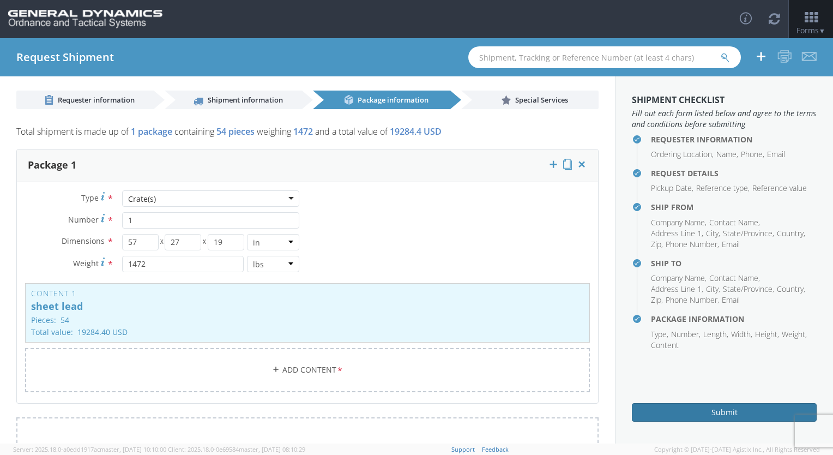
click at [699, 416] on button "Submit" at bounding box center [724, 412] width 185 height 19
